Goal: Task Accomplishment & Management: Manage account settings

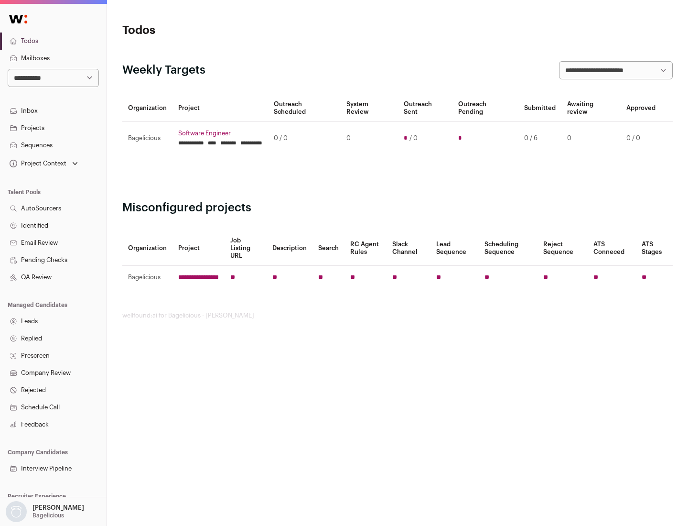
click at [53, 128] on link "Projects" at bounding box center [53, 127] width 107 height 17
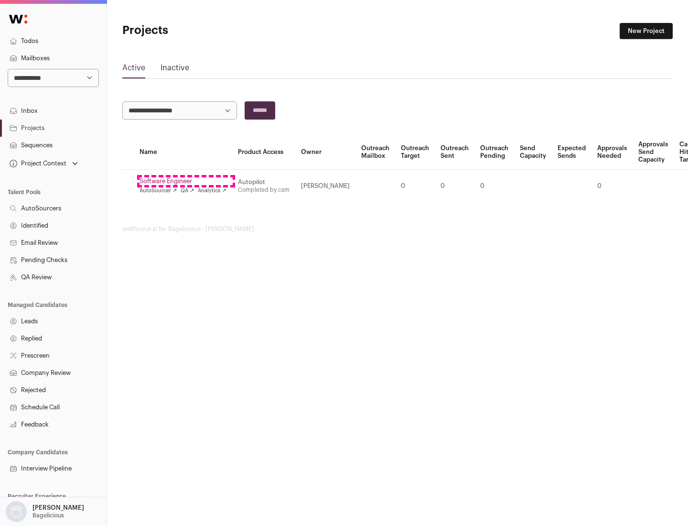
click at [186, 181] on link "Software Engineer" at bounding box center [183, 181] width 87 height 8
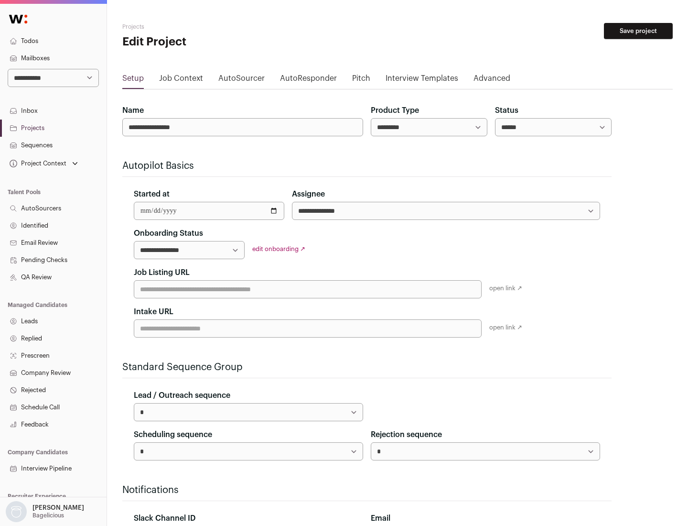
click at [638, 31] on button "Save project" at bounding box center [638, 31] width 69 height 16
